Goal: Transaction & Acquisition: Obtain resource

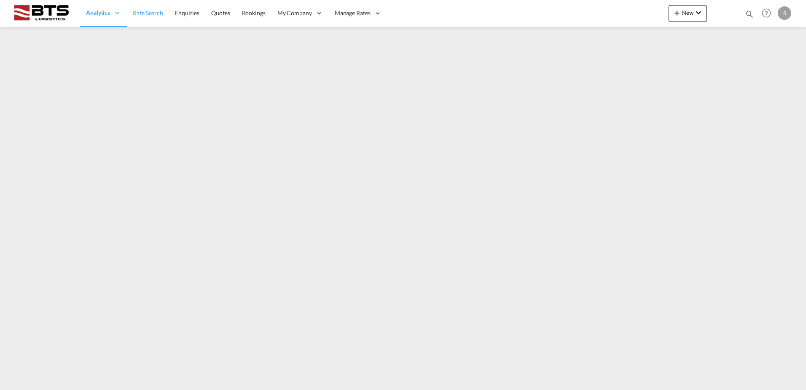
click at [153, 13] on span "Rate Search" at bounding box center [148, 12] width 30 height 7
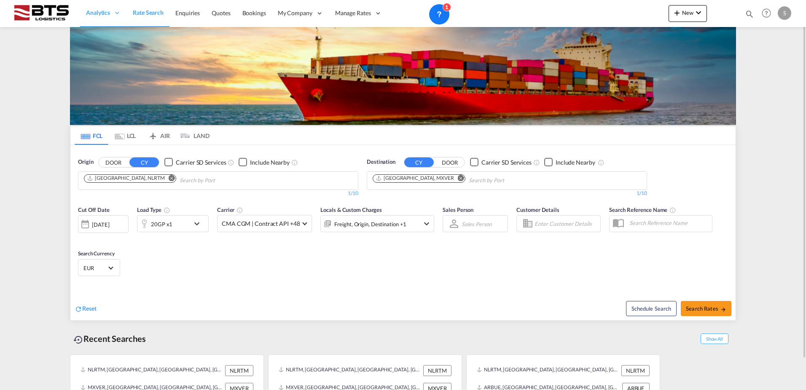
click at [458, 181] on md-icon "Remove" at bounding box center [461, 178] width 6 height 6
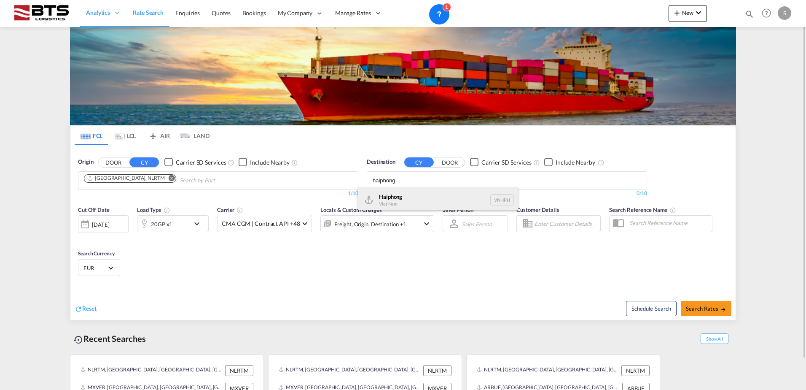
type input "haiphong"
click at [427, 194] on div "Haiphong Viet Nam VNHPH" at bounding box center [438, 199] width 160 height 25
click at [88, 262] on md-select-value "EUR" at bounding box center [99, 268] width 33 height 12
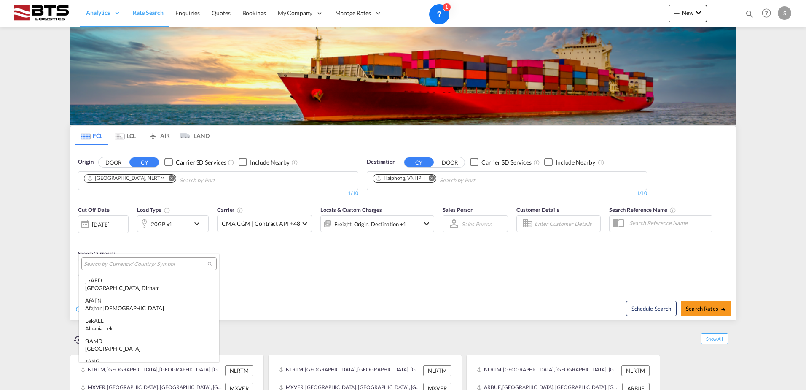
scroll to position [847, 0]
click at [119, 265] on input "search" at bounding box center [146, 264] width 124 height 8
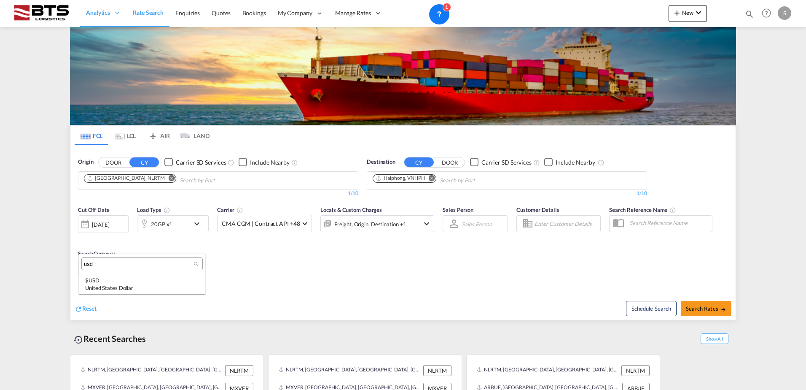
scroll to position [0, 0]
type input "usd"
click at [119, 276] on div "$ USD United States Dollar" at bounding box center [142, 283] width 114 height 15
click at [717, 305] on span "Search Rates" at bounding box center [706, 308] width 40 height 7
type input "NLRTM to VNHPH / [DATE]"
